Goal: Communication & Community: Participate in discussion

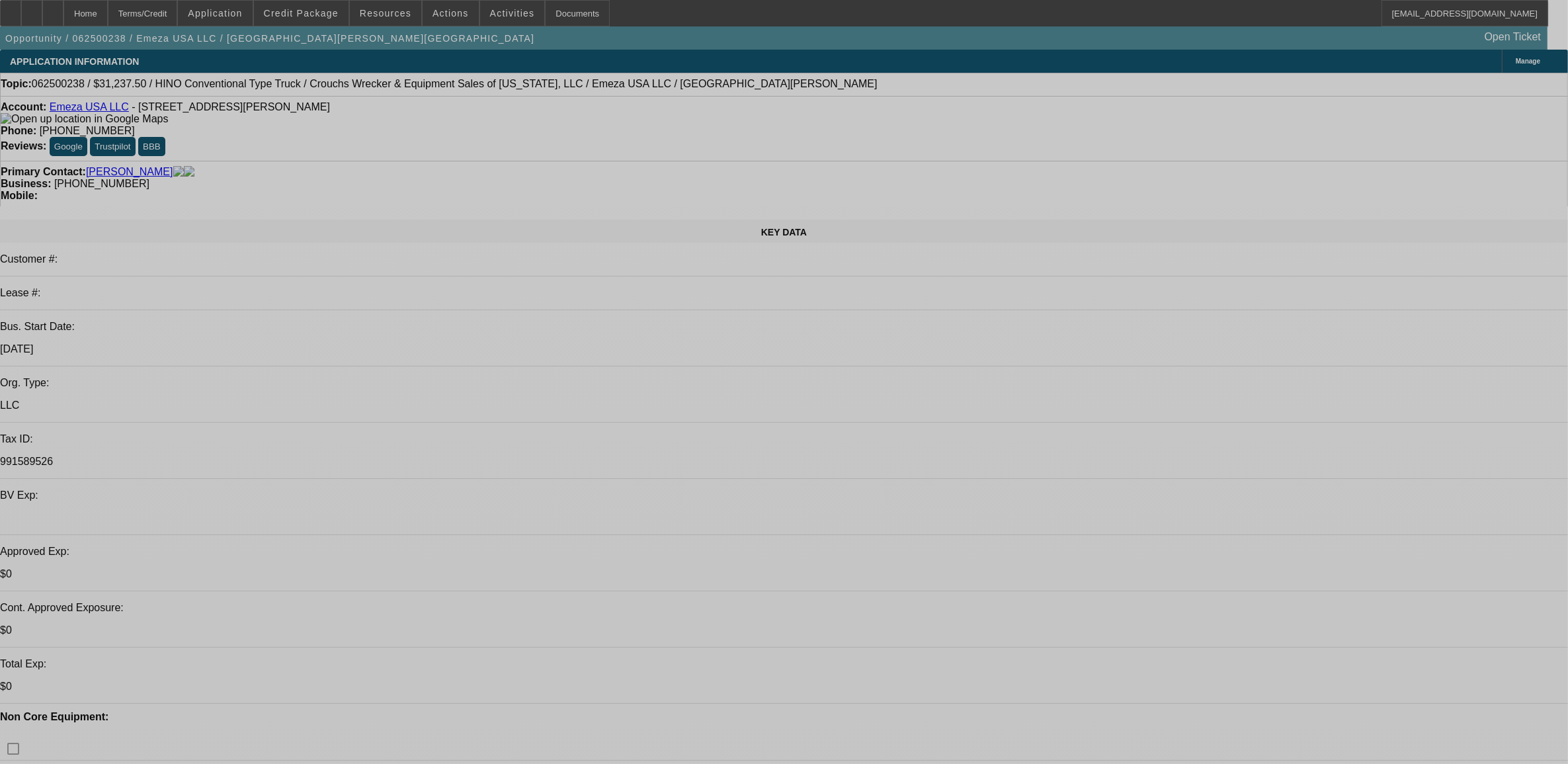
select select "0.15"
select select "0"
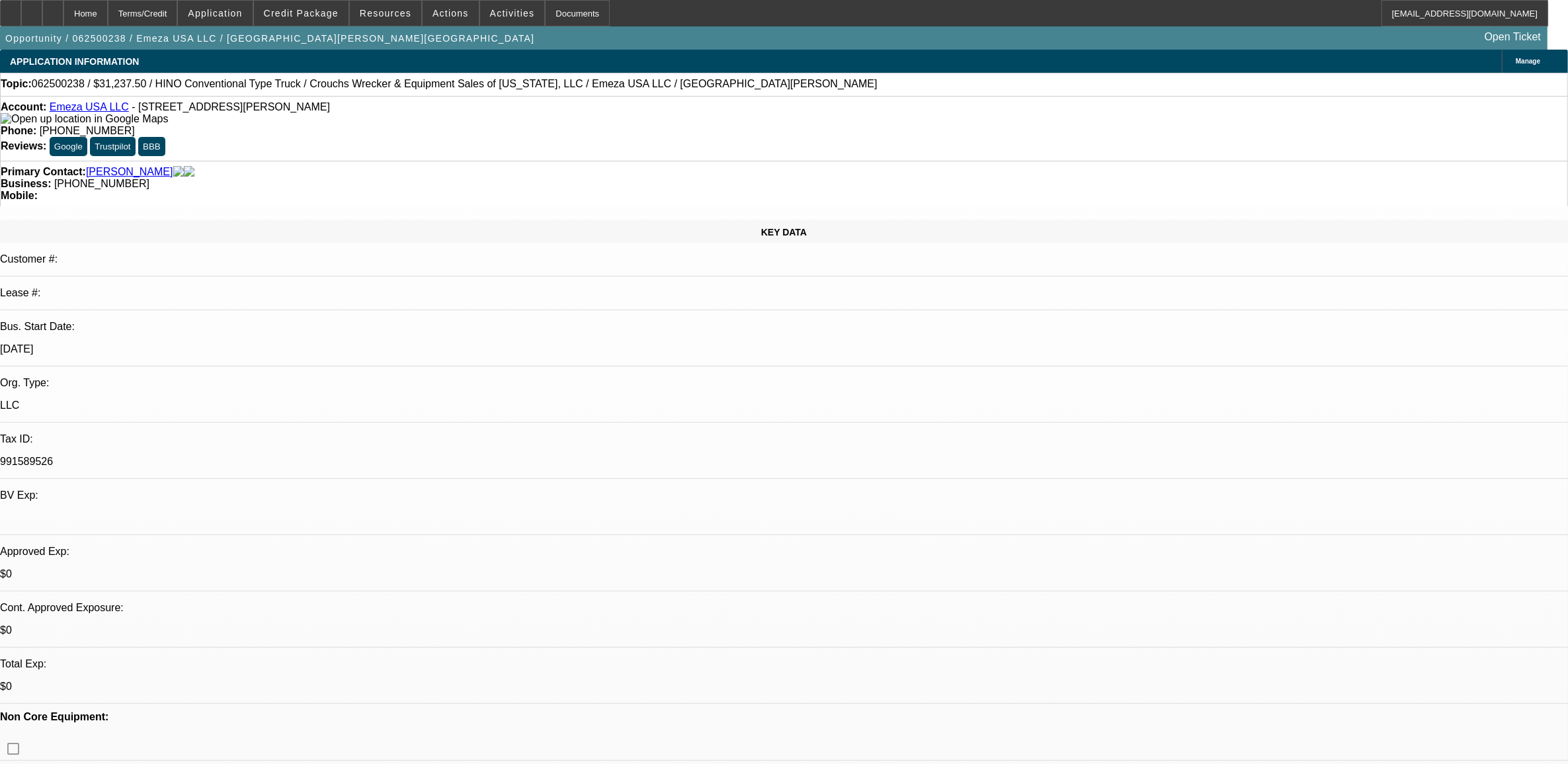
select select "0.1"
select select "0.15"
select select "0"
select select "0.1"
select select "0.15"
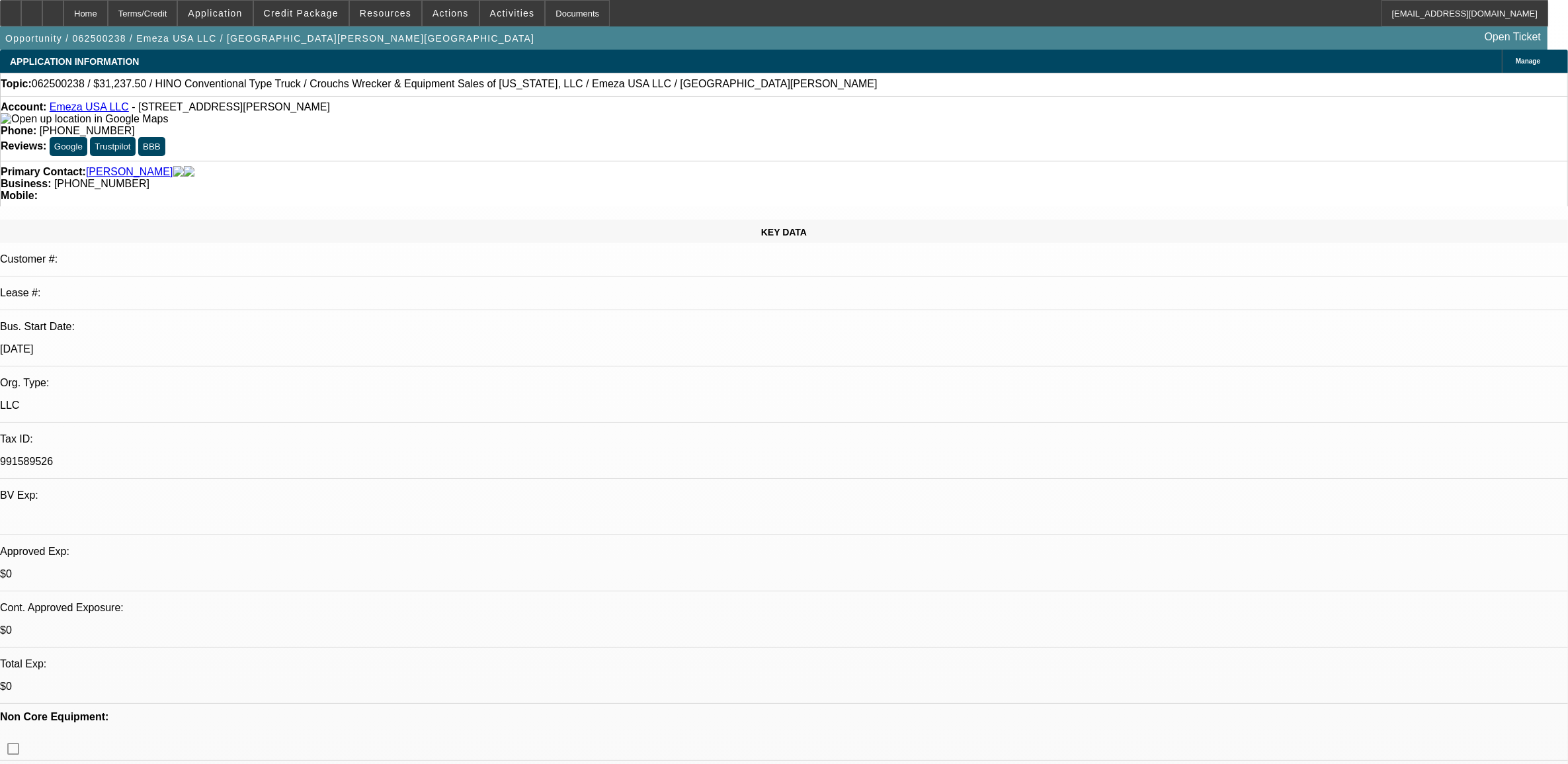
select select "2"
select select "0.1"
select select "0.15"
select select "2"
select select "0.1"
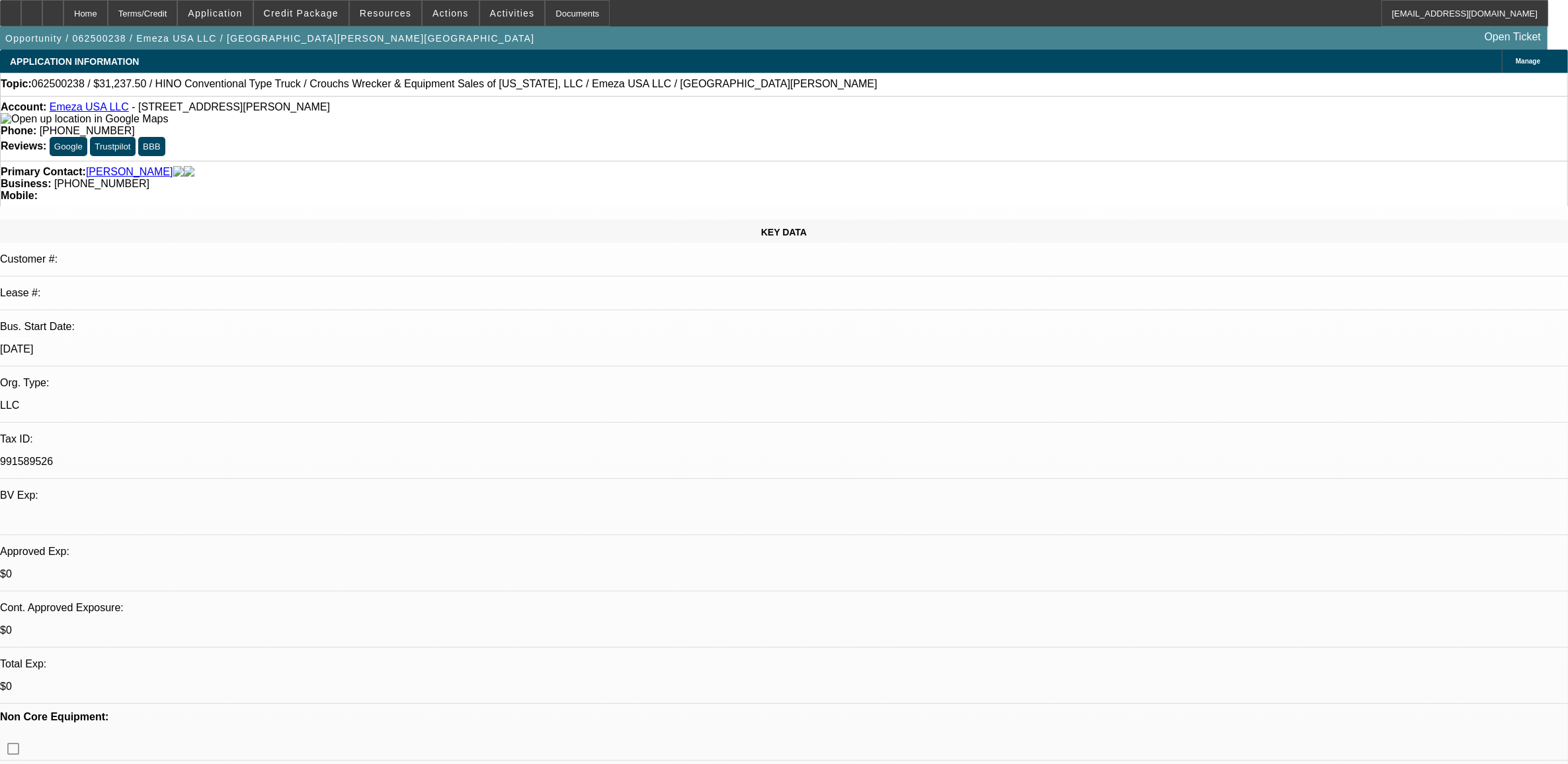
select select "1"
select select "4"
select select "1"
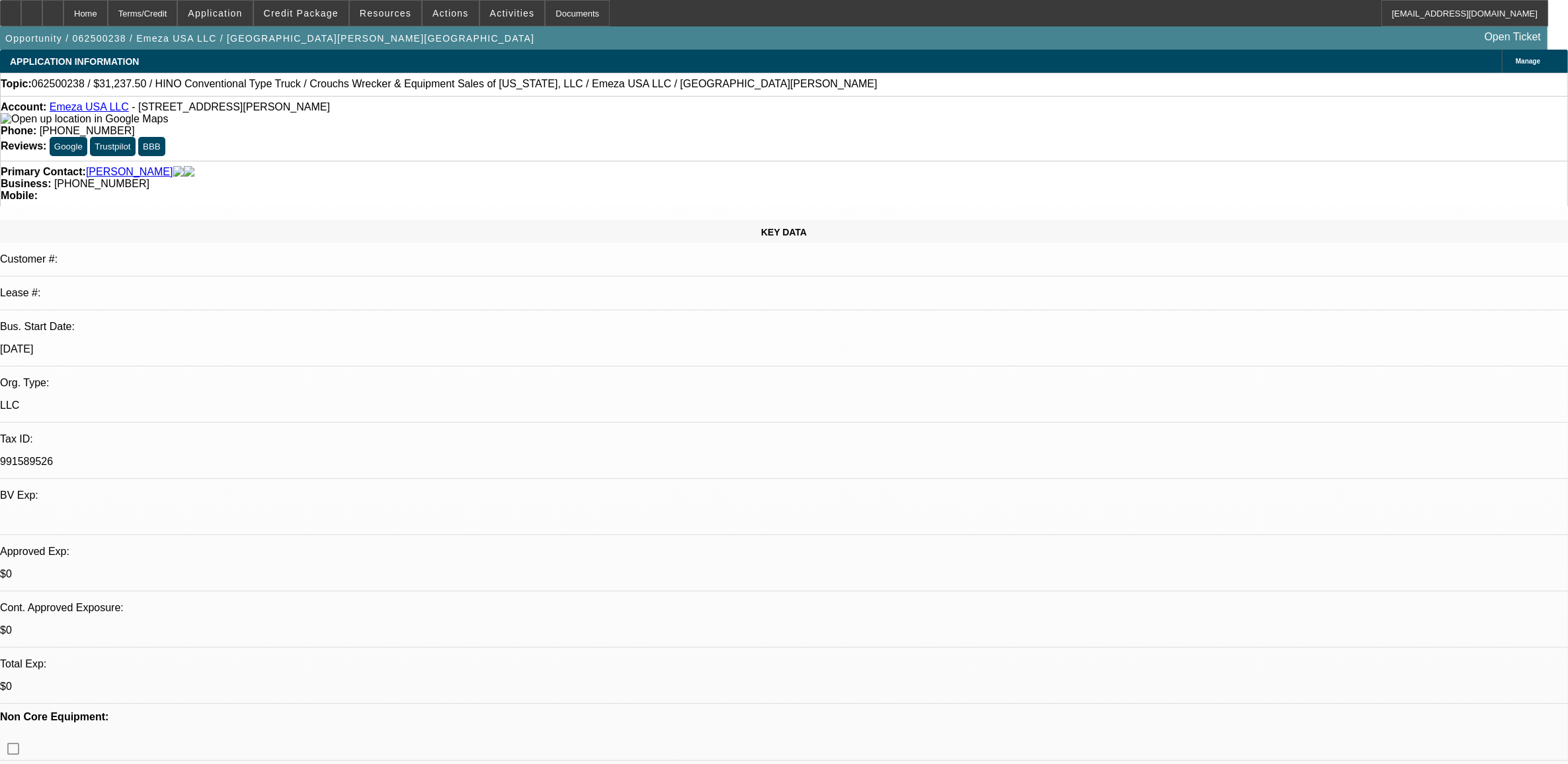
select select "4"
select select "1"
select select "2"
select select "4"
select select "1"
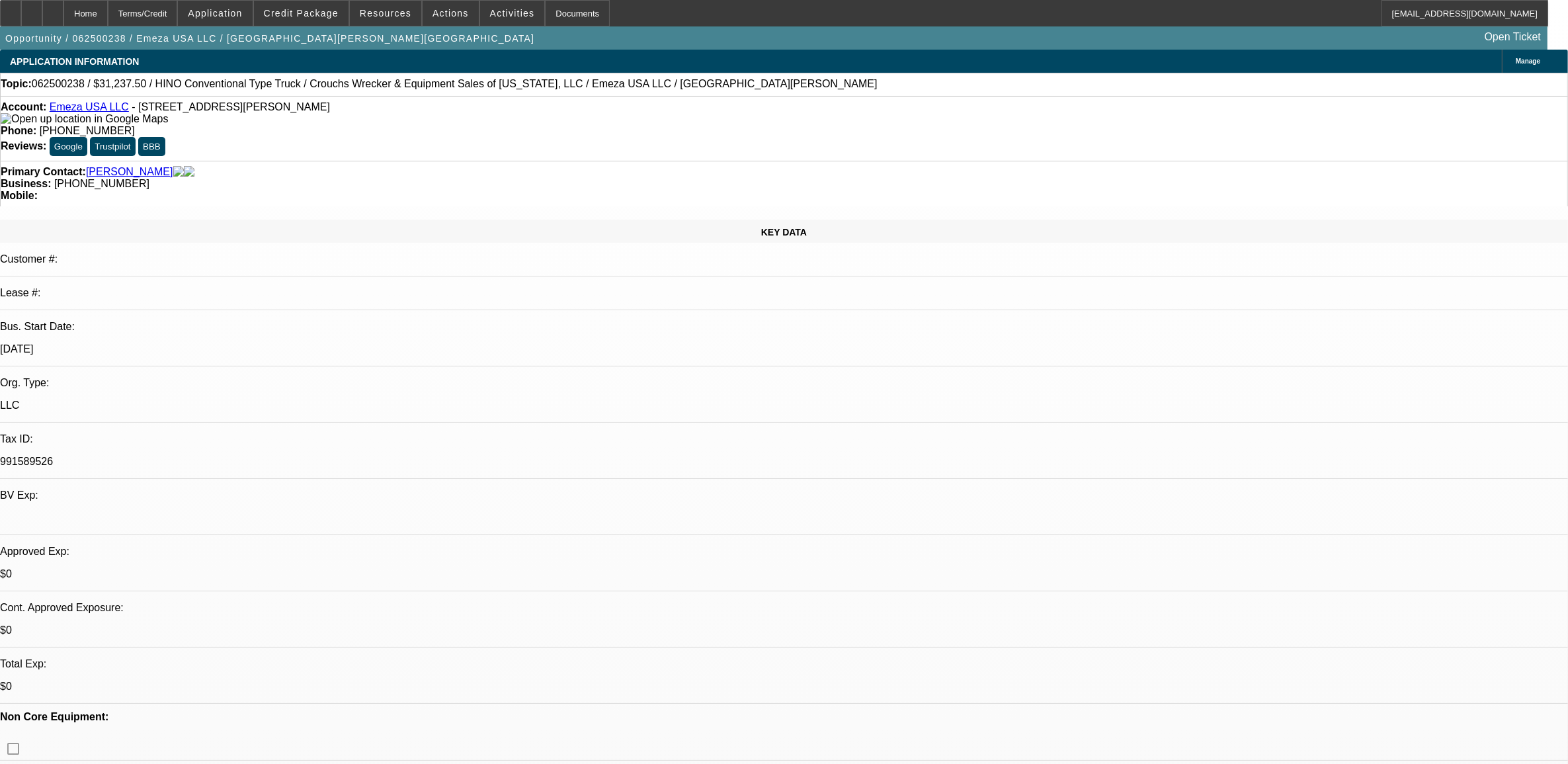
select select "2"
select select "4"
